Goal: Understand process/instructions: Learn how to perform a task or action

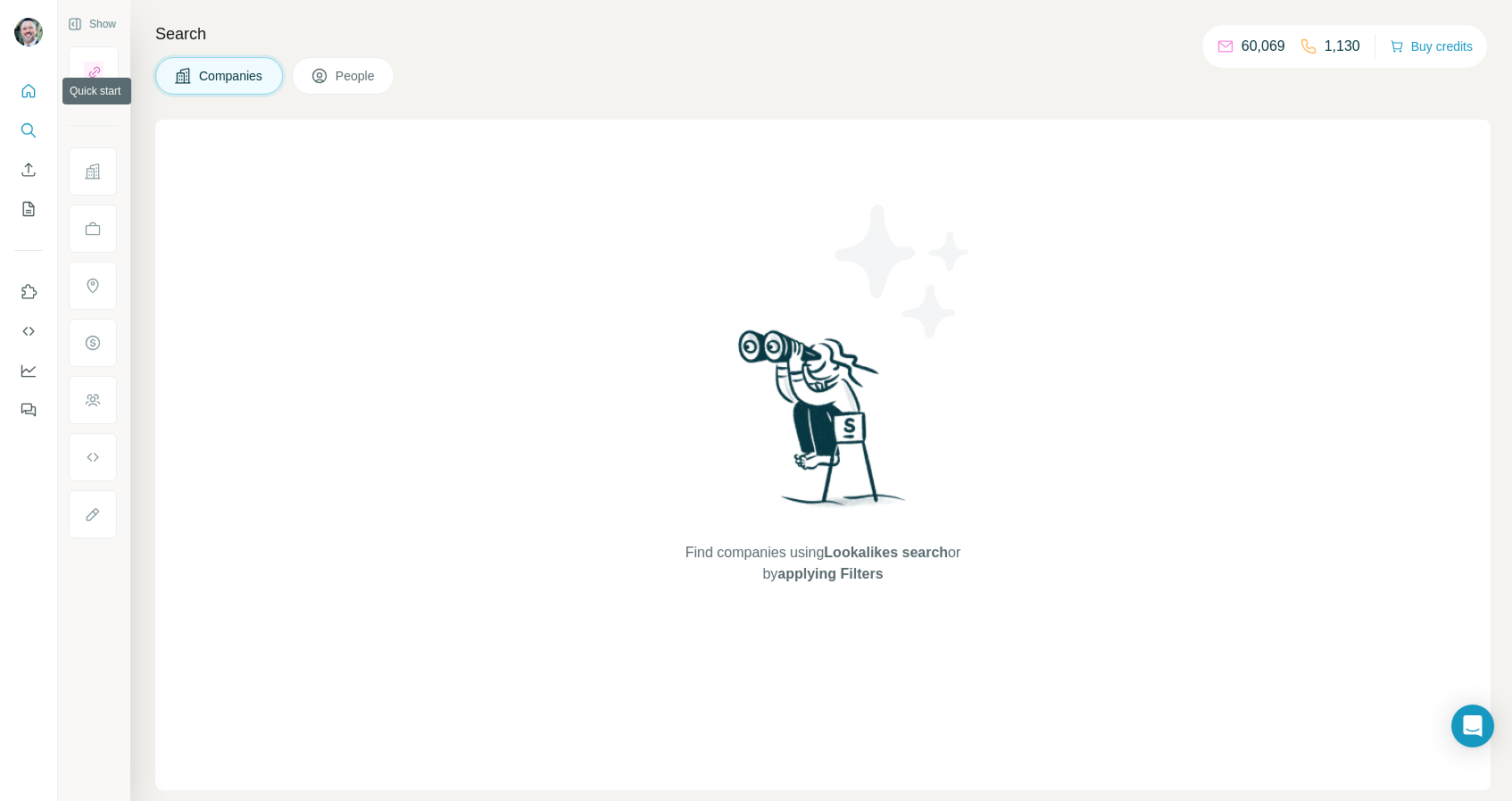
click at [26, 87] on icon "Quick start" at bounding box center [28, 91] width 18 height 18
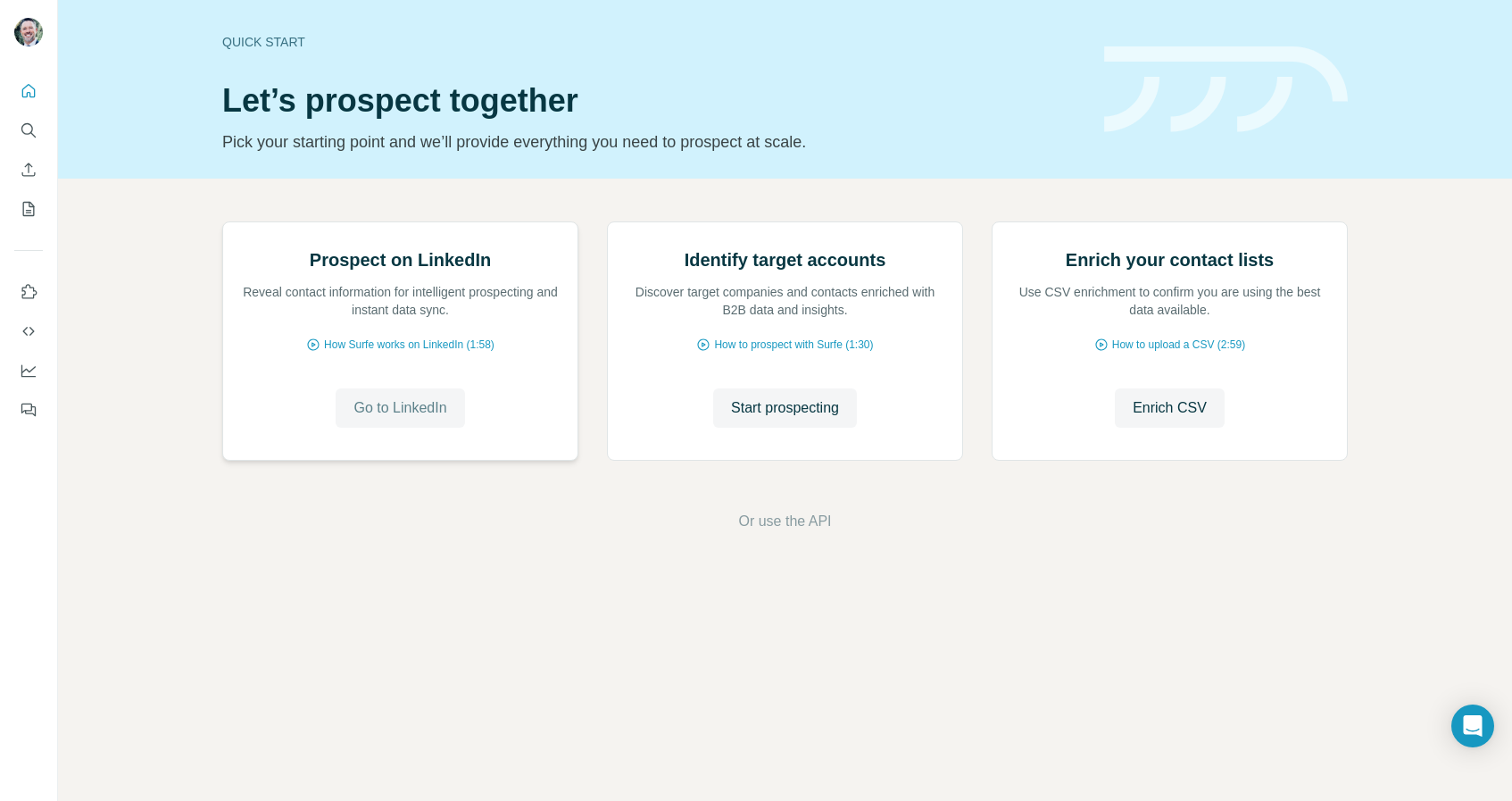
click at [399, 418] on span "Go to LinkedIn" at bounding box center [399, 408] width 93 height 22
